Goal: Information Seeking & Learning: Learn about a topic

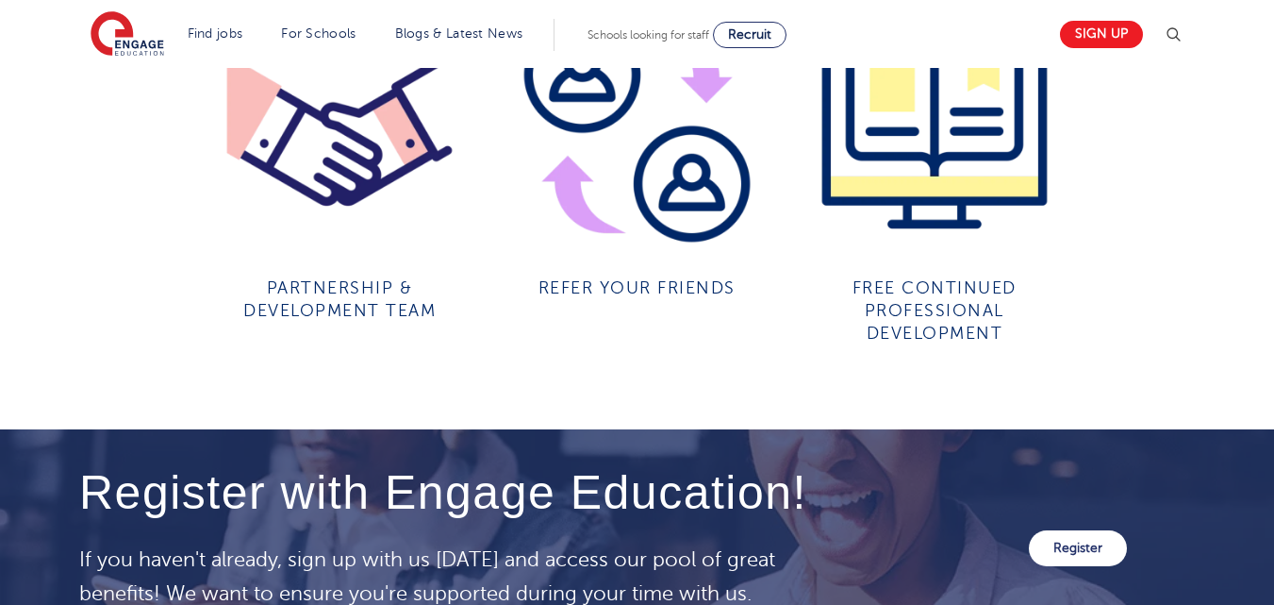
scroll to position [1760, 0]
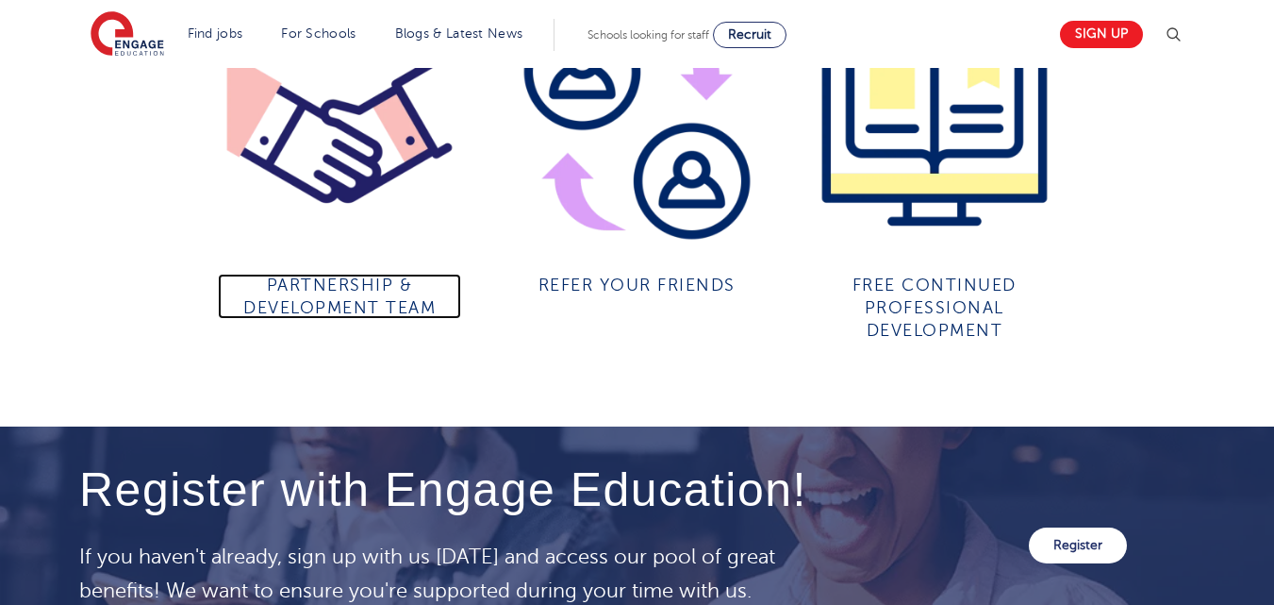
click at [359, 319] on h4 "Partnership & Development team" at bounding box center [339, 296] width 243 height 45
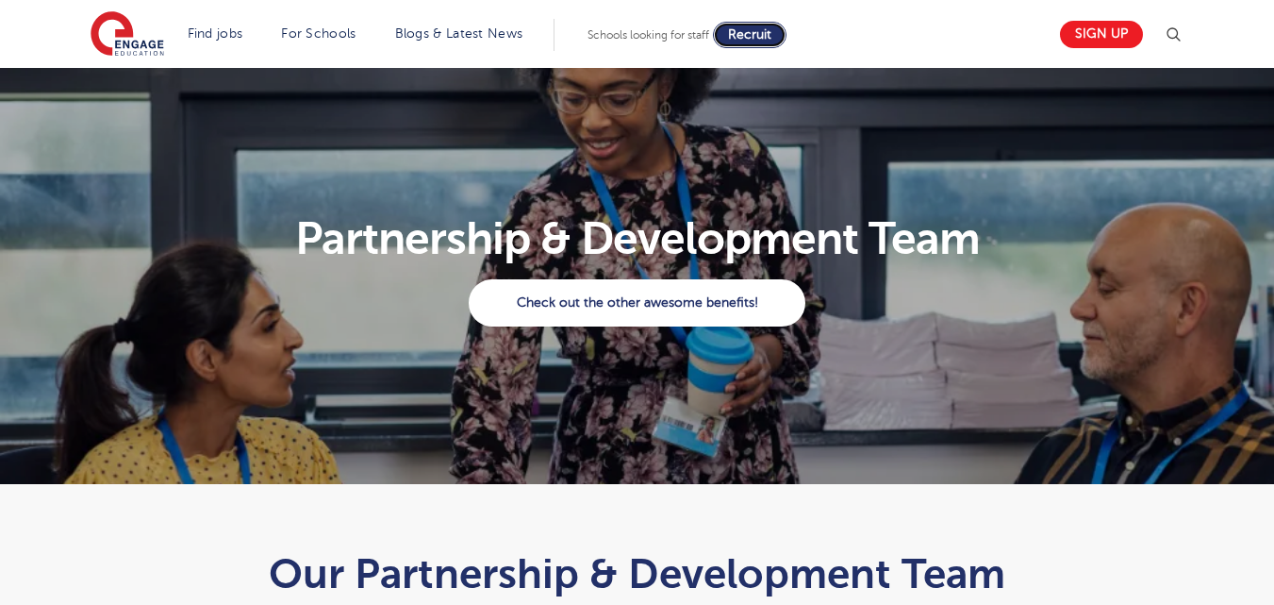
click at [772, 27] on span "Recruit" at bounding box center [749, 34] width 43 height 14
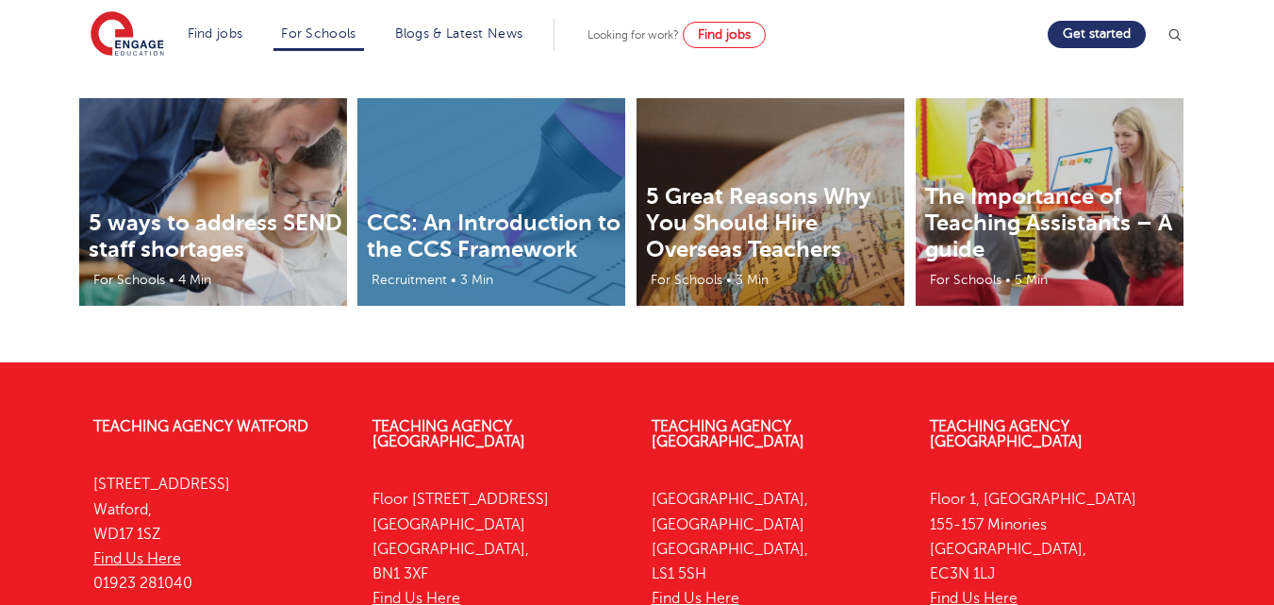
scroll to position [6416, 0]
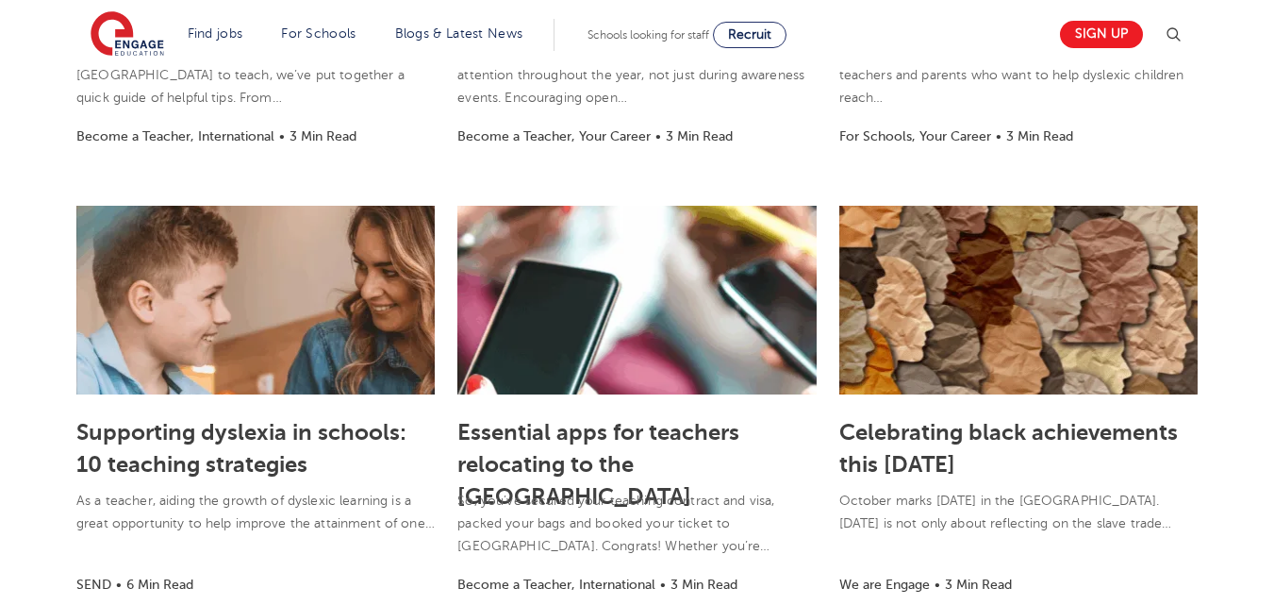
scroll to position [960, 0]
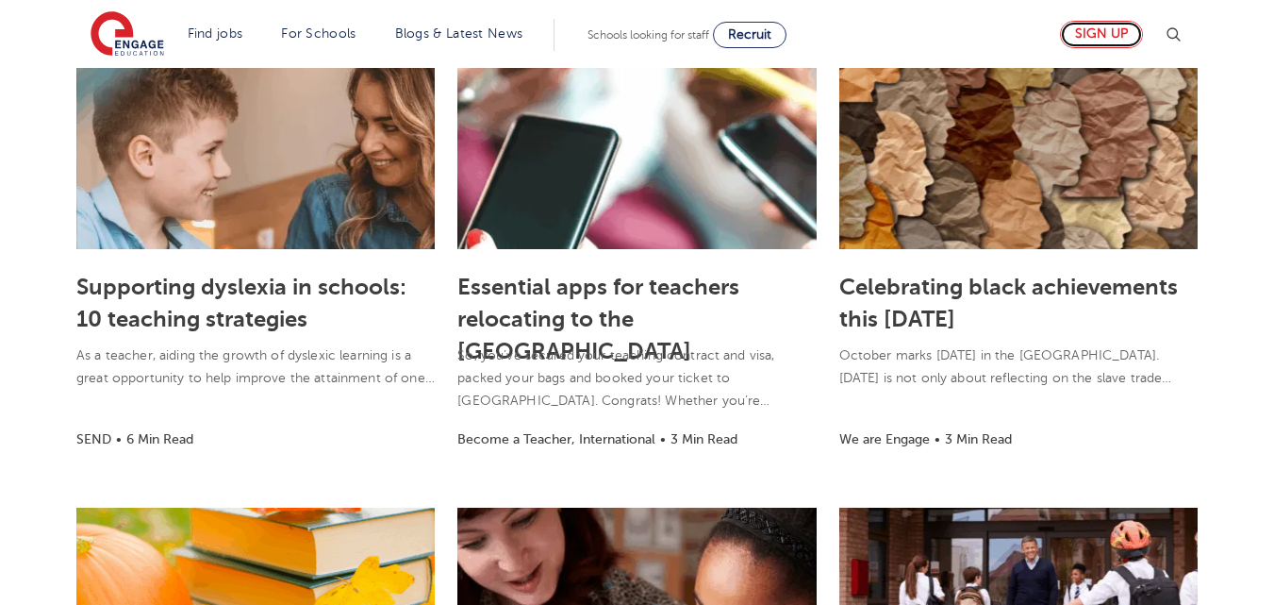
click at [1100, 30] on link "Sign up" at bounding box center [1101, 34] width 83 height 27
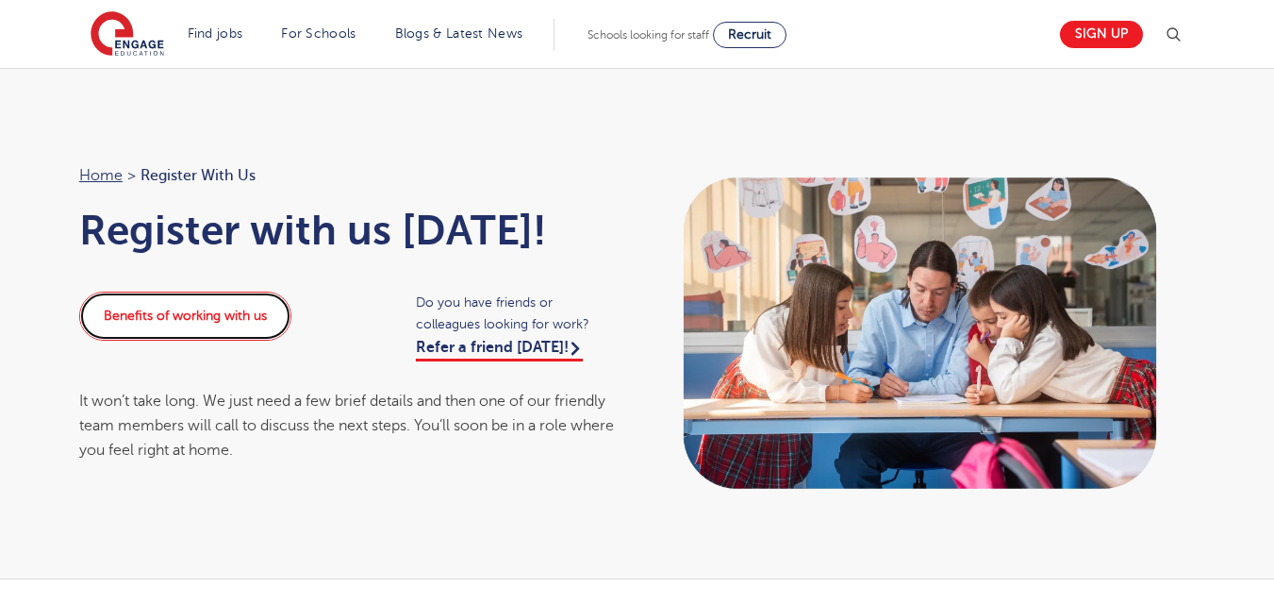
click at [193, 309] on link "Benefits of working with us" at bounding box center [185, 315] width 212 height 49
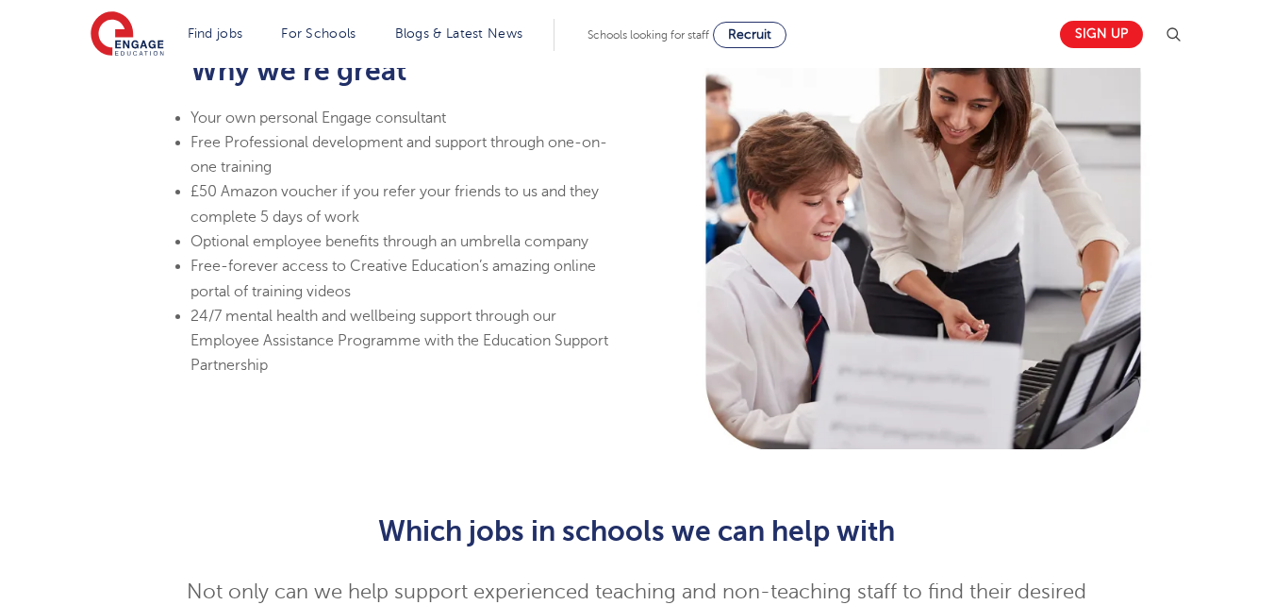
scroll to position [1319, 0]
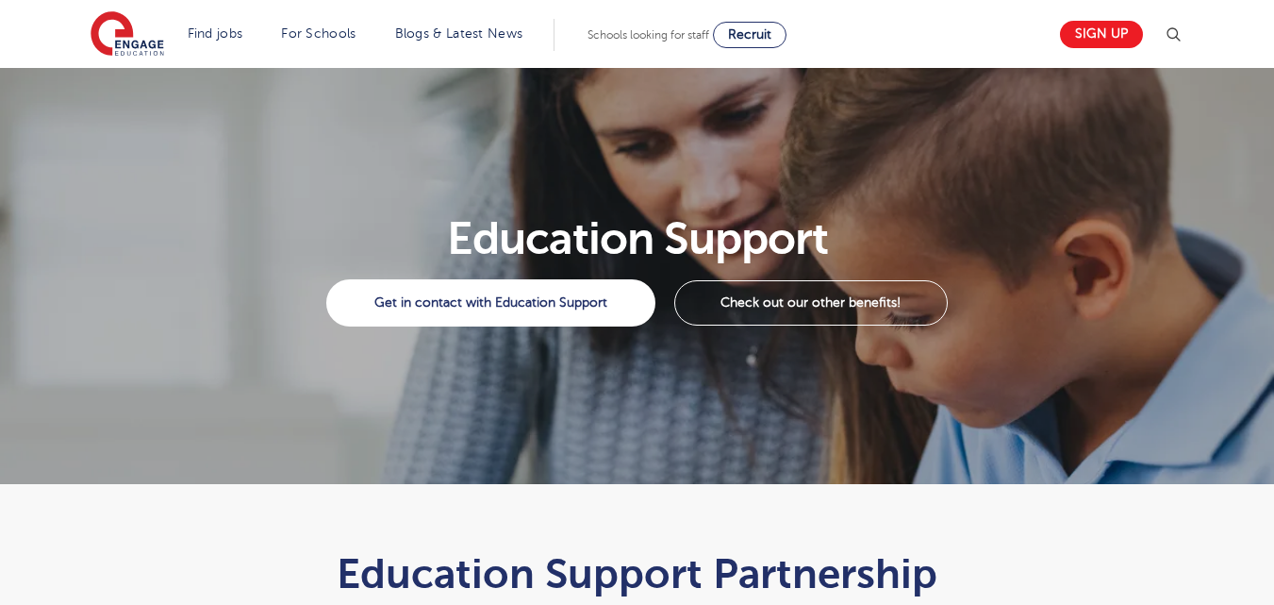
click at [495, 329] on div "Get in contact with Education Support Check out our other benefits!" at bounding box center [637, 303] width 1116 height 66
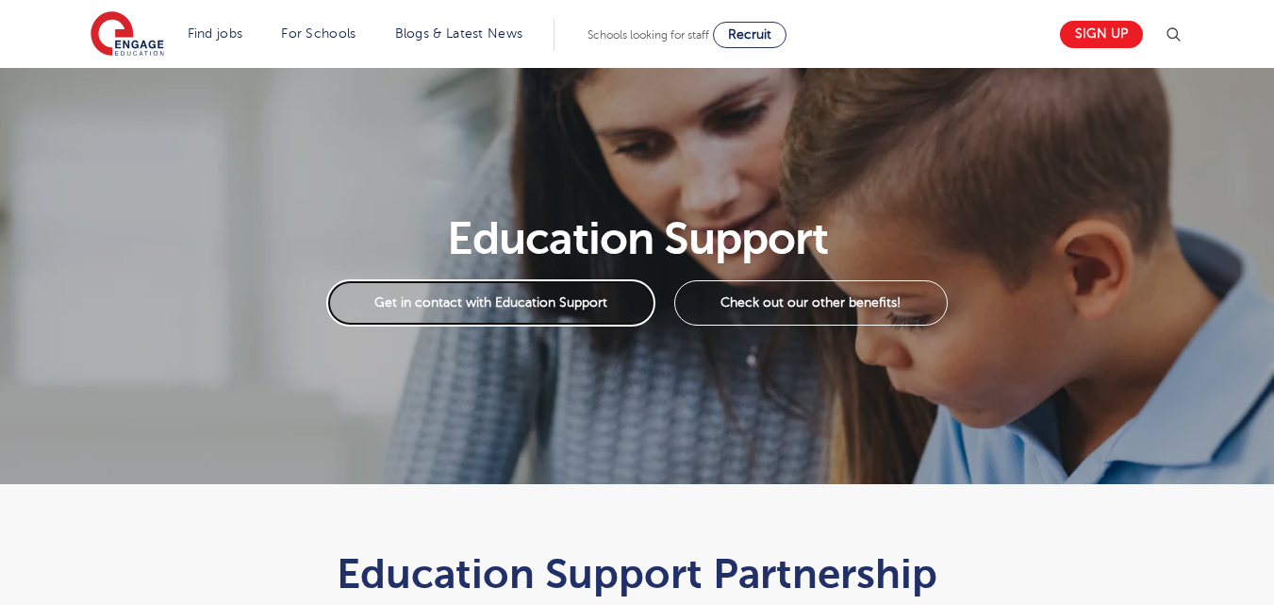
click at [481, 295] on link "Get in contact with Education Support" at bounding box center [490, 302] width 328 height 47
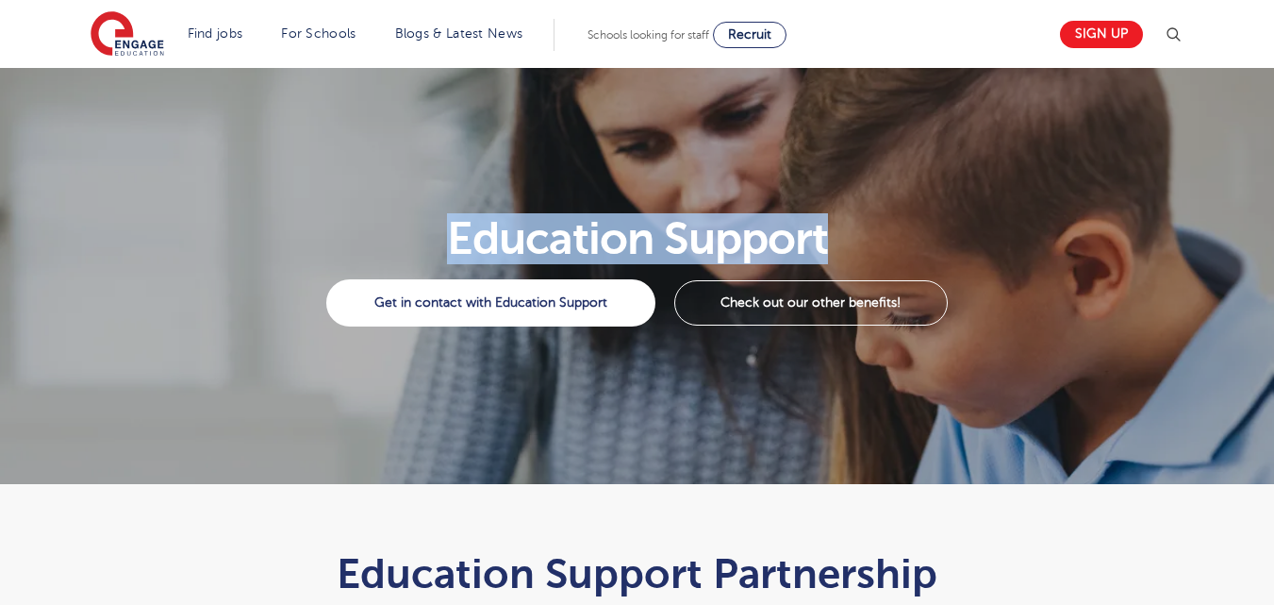
drag, startPoint x: 1271, startPoint y: 79, endPoint x: 1286, endPoint y: 91, distance: 18.1
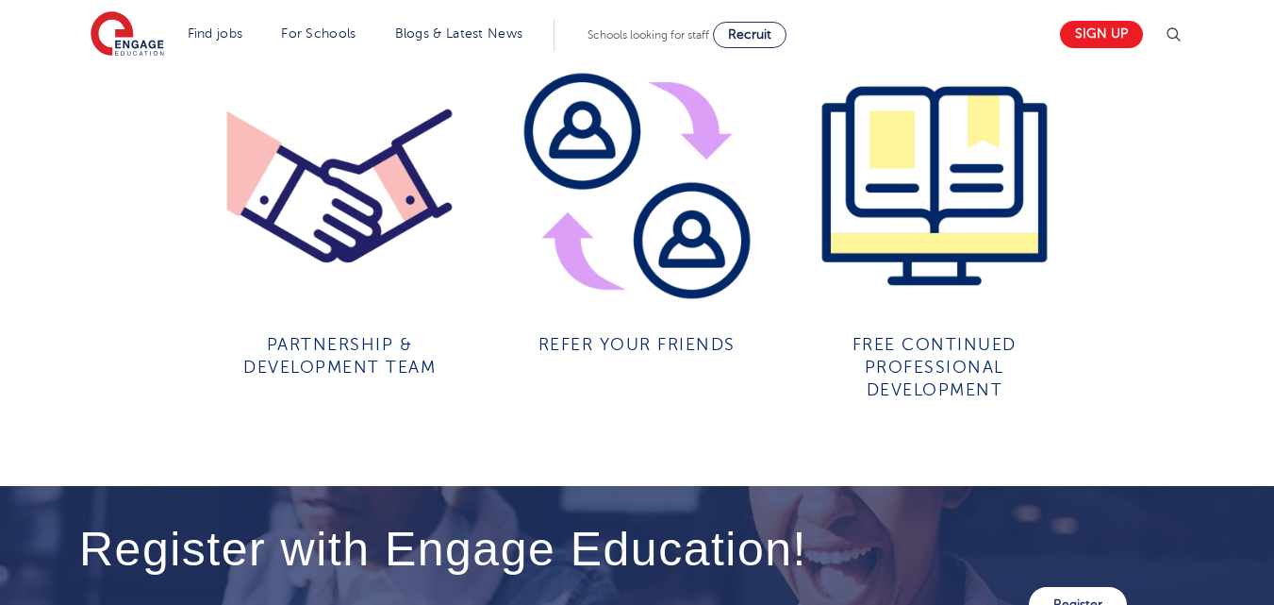
scroll to position [1695, 0]
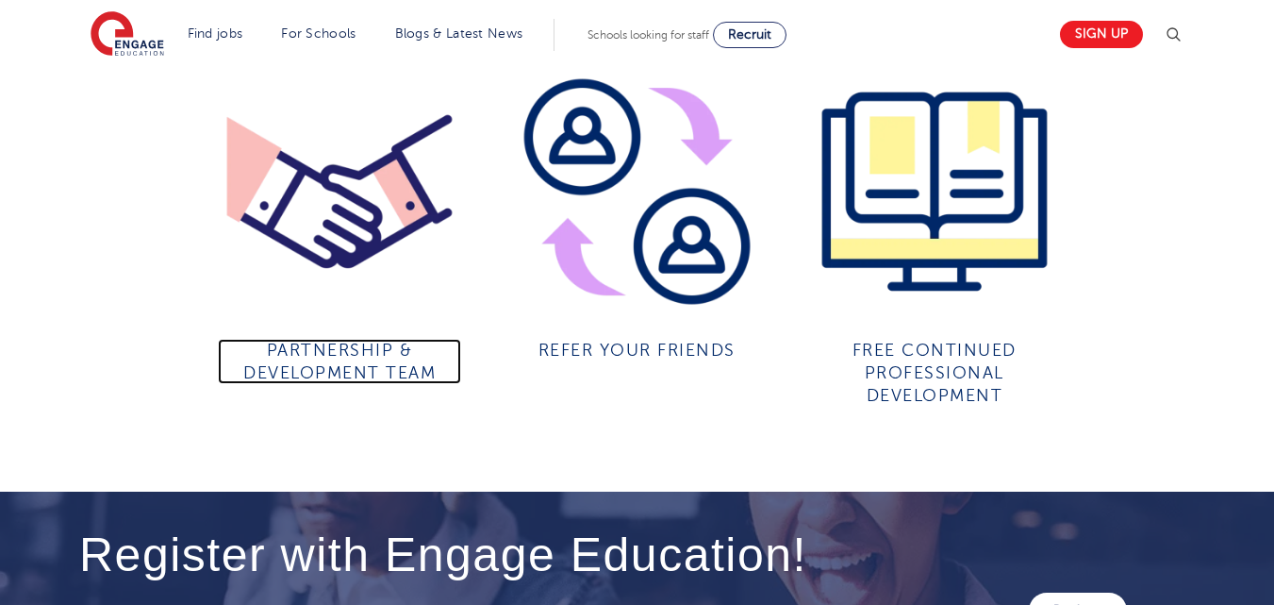
click at [356, 371] on span "Partnership & Development team" at bounding box center [339, 361] width 192 height 42
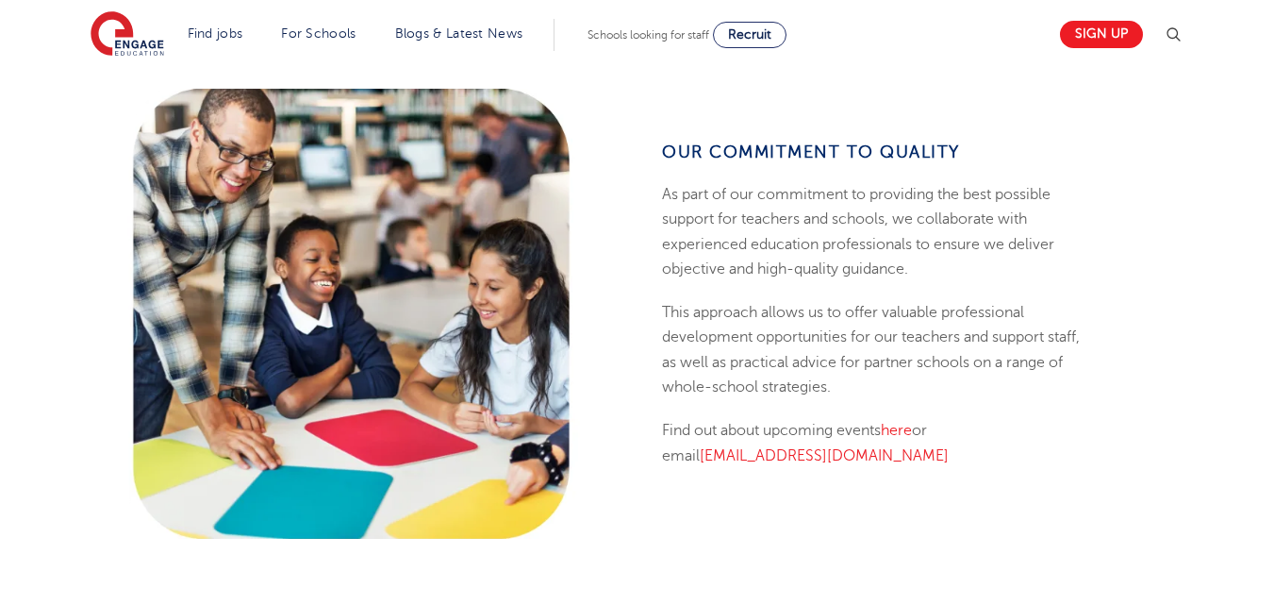
scroll to position [832, 0]
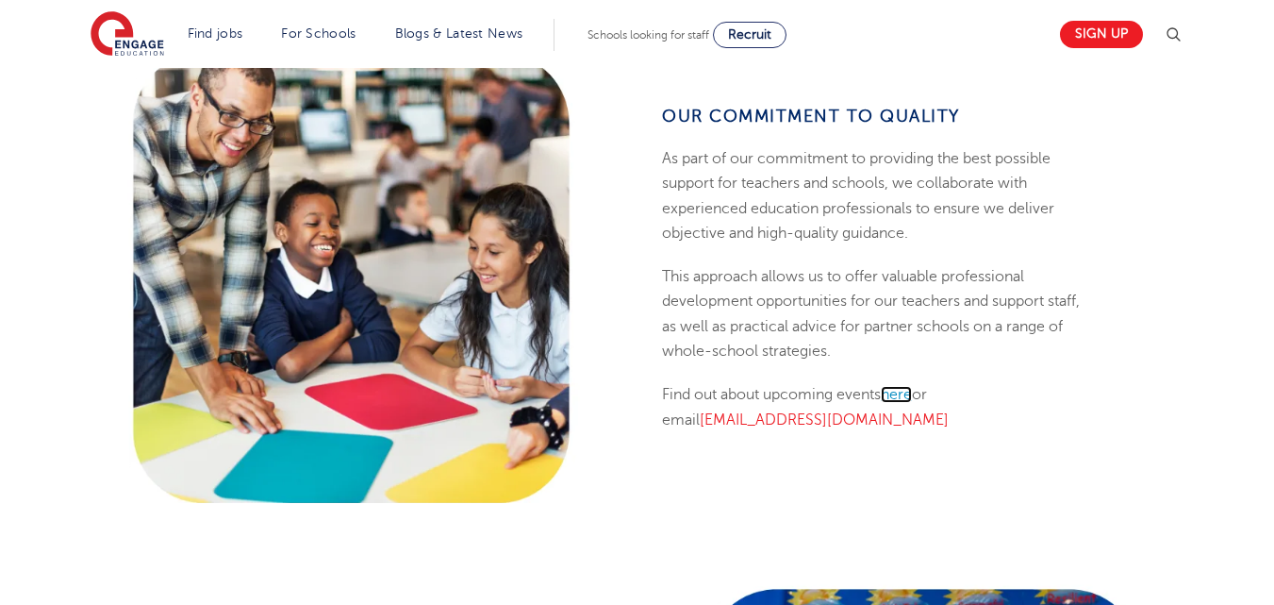
click at [911, 397] on span "here" at bounding box center [896, 394] width 31 height 17
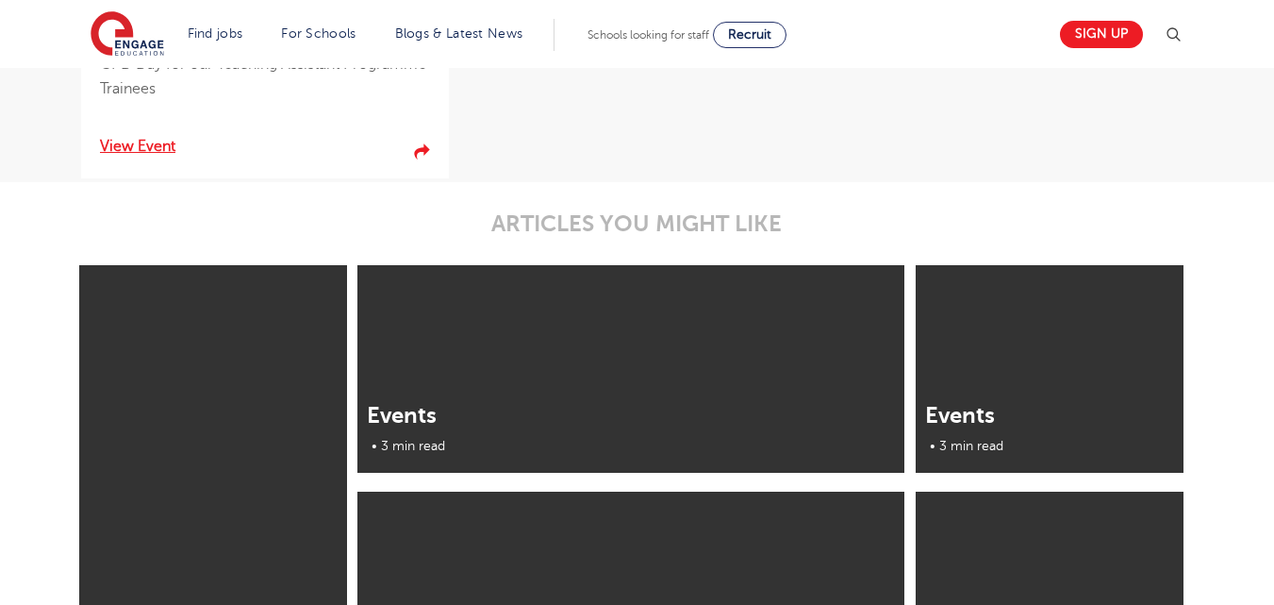
scroll to position [484, 0]
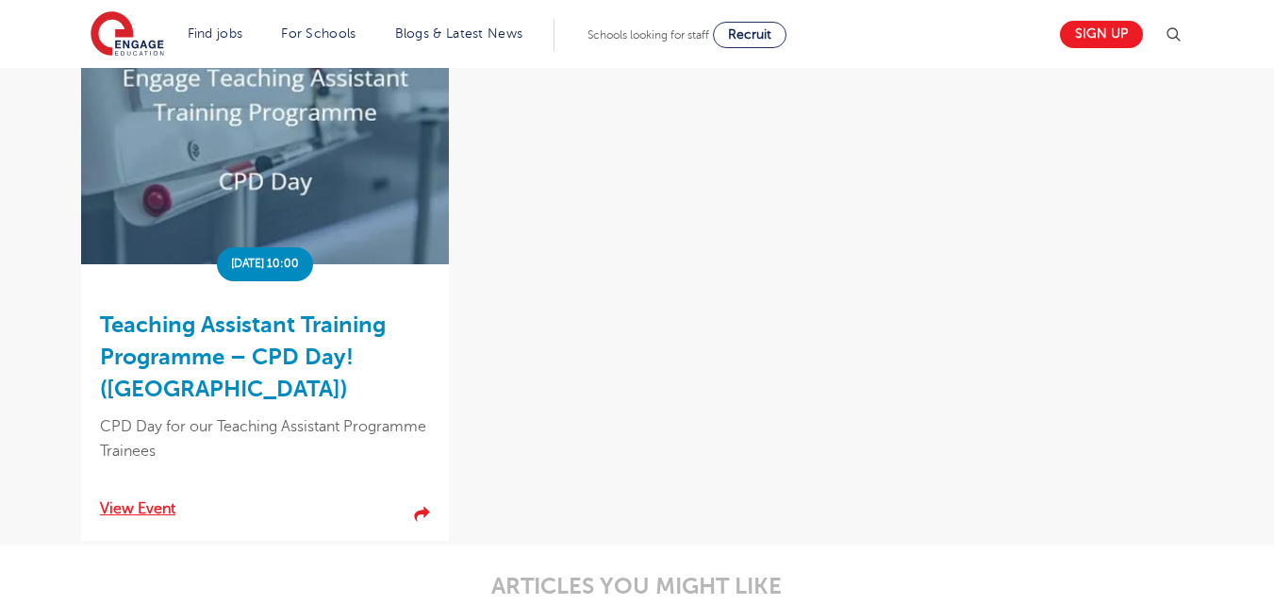
drag, startPoint x: 1287, startPoint y: 138, endPoint x: 1265, endPoint y: -90, distance: 228.3
click at [1265, 0] on html "Find jobs All vacancies We have one of the UK's largest database. and with hund…" at bounding box center [637, 550] width 1274 height 2069
